Goal: Use online tool/utility: Utilize a website feature to perform a specific function

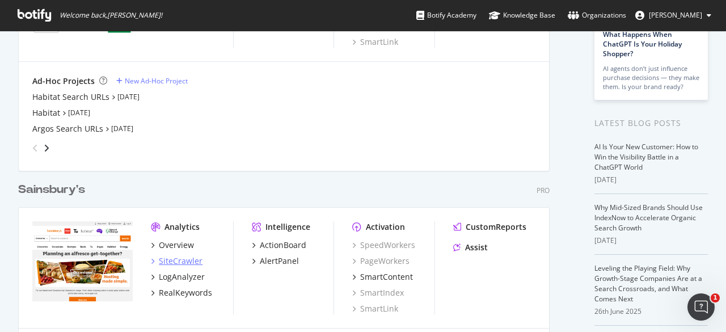
scroll to position [113, 0]
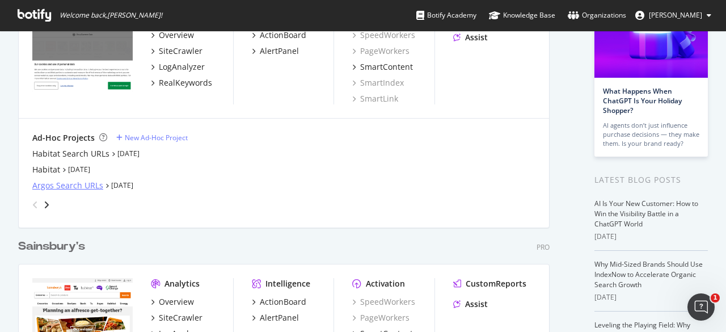
click at [85, 188] on div "Argos Search URLs" at bounding box center [67, 185] width 71 height 11
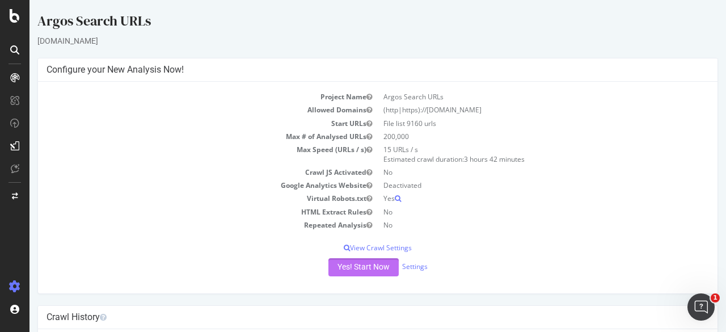
click at [352, 267] on button "Yes! Start Now" at bounding box center [364, 267] width 70 height 18
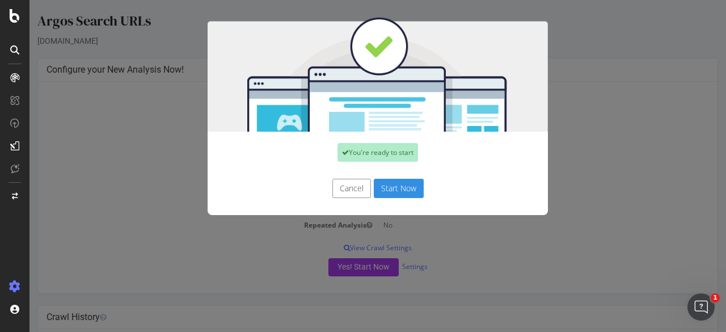
click at [390, 186] on button "Start Now" at bounding box center [399, 188] width 50 height 19
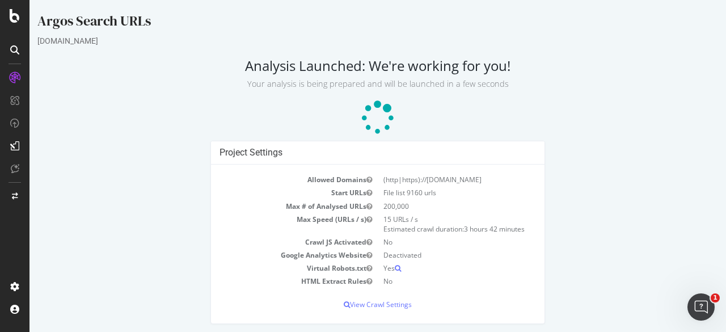
scroll to position [2, 0]
